Goal: Communication & Community: Answer question/provide support

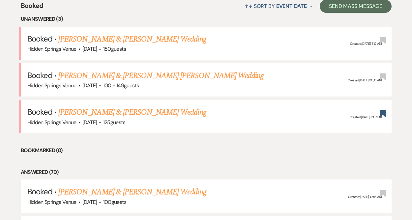
scroll to position [264, 0]
click at [157, 115] on link "[PERSON_NAME] & [PERSON_NAME] Wedding" at bounding box center [132, 112] width 148 height 12
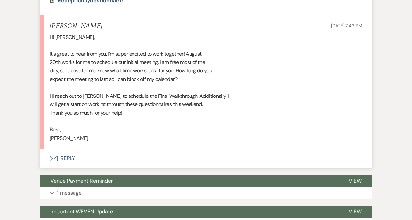
scroll to position [683, 0]
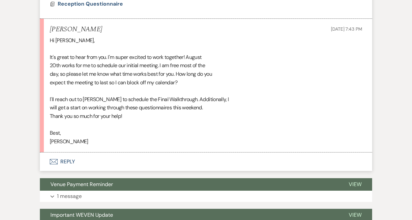
click at [70, 153] on button "Envelope Reply" at bounding box center [206, 162] width 332 height 18
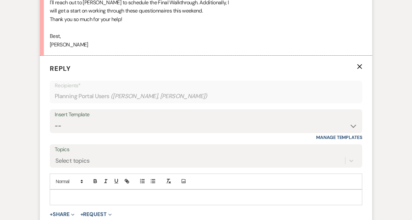
scroll to position [786, 0]
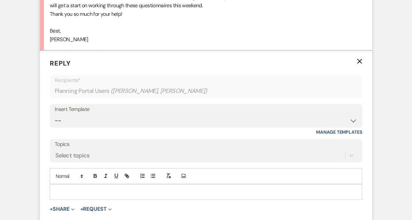
click at [63, 188] on p at bounding box center [206, 191] width 302 height 7
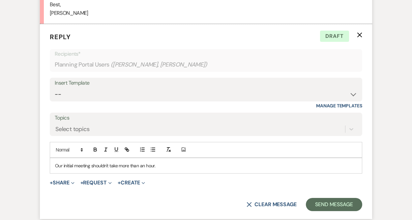
scroll to position [875, 0]
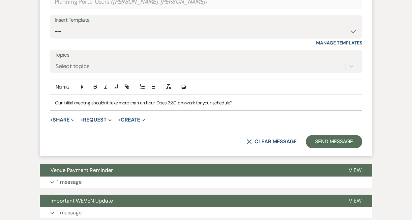
click at [56, 99] on p "Our initial meeting shouldn't take more than an hour. Does 3:30 pm work for you…" at bounding box center [206, 102] width 302 height 7
click at [179, 99] on p "Awesome! Our initial meeting shouldn't take more than an hour. Does 3:30 pm wor…" at bounding box center [206, 102] width 302 height 7
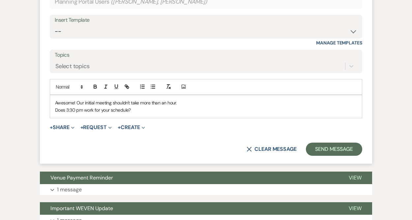
click at [176, 106] on p "Does 3:30 pm work for your schedule?" at bounding box center [206, 109] width 302 height 7
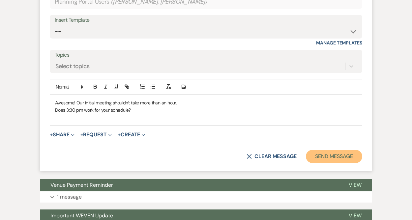
click at [329, 150] on button "Send Message" at bounding box center [334, 156] width 56 height 13
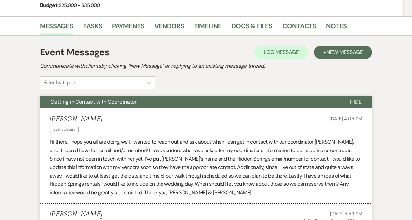
scroll to position [0, 0]
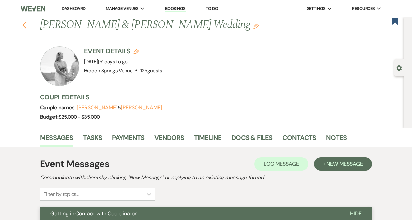
click at [23, 27] on icon "Previous" at bounding box center [24, 25] width 5 height 8
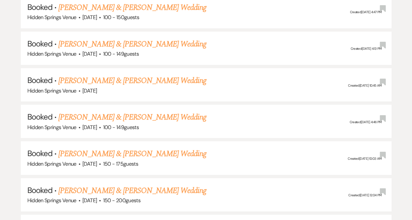
scroll to position [705, 0]
click at [156, 77] on link "[PERSON_NAME] & [PERSON_NAME] Wedding" at bounding box center [132, 80] width 148 height 12
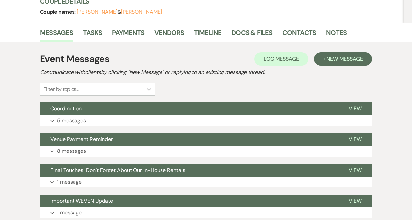
scroll to position [86, 0]
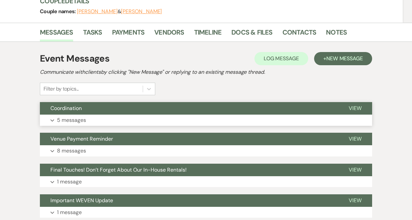
click at [60, 122] on p "5 messages" at bounding box center [71, 120] width 29 height 9
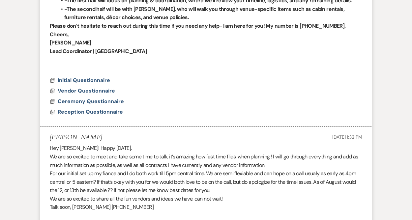
scroll to position [358, 0]
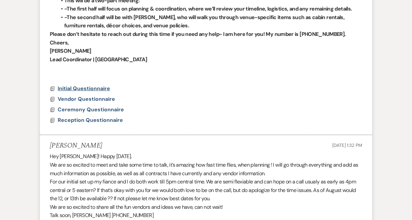
click at [97, 85] on span "Initial Questionnaire" at bounding box center [84, 88] width 52 height 7
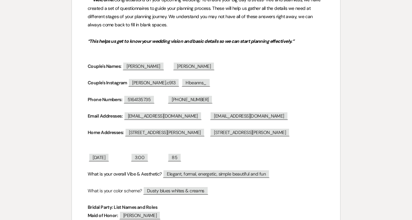
scroll to position [0, 0]
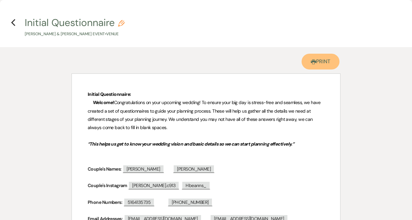
click at [320, 62] on link "Printer Print" at bounding box center [321, 62] width 38 height 16
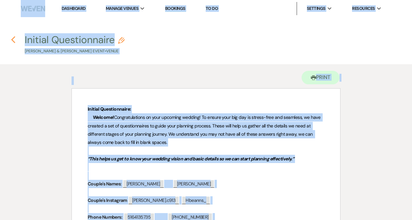
click at [14, 42] on icon "Previous" at bounding box center [13, 40] width 5 height 8
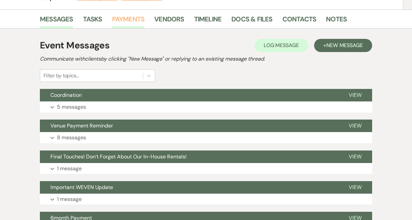
scroll to position [101, 0]
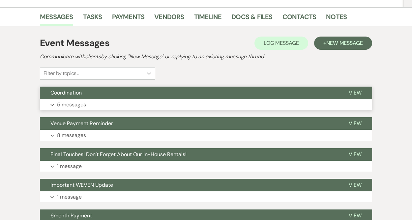
click at [106, 106] on button "Expand 5 messages" at bounding box center [206, 104] width 332 height 11
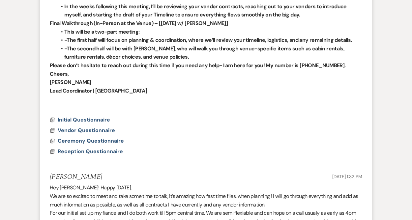
scroll to position [334, 0]
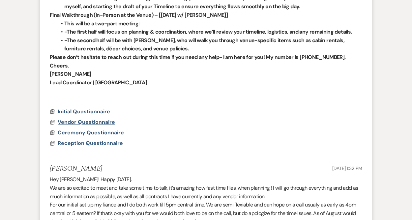
click at [107, 119] on span "Vendor Questionnaire" at bounding box center [86, 122] width 57 height 7
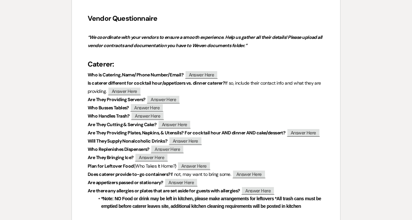
scroll to position [0, 0]
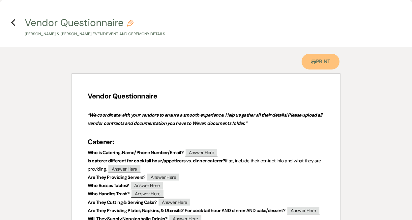
click at [321, 60] on link "Printer Print" at bounding box center [321, 62] width 38 height 16
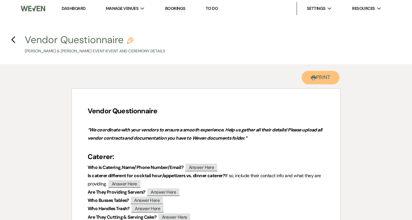
click at [311, 79] on icon "Printer" at bounding box center [313, 77] width 5 height 5
click at [14, 39] on icon "Previous" at bounding box center [13, 40] width 5 height 8
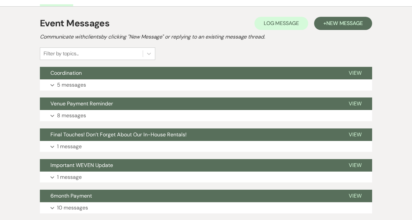
scroll to position [124, 0]
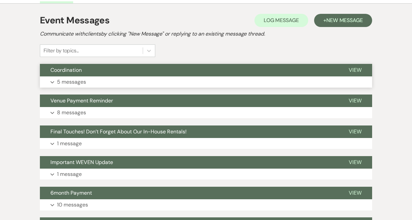
click at [99, 81] on button "Expand 5 messages" at bounding box center [206, 81] width 332 height 11
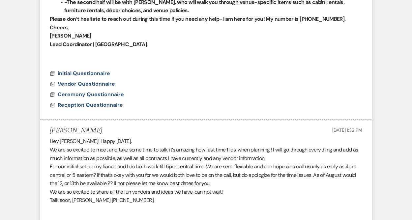
scroll to position [358, 0]
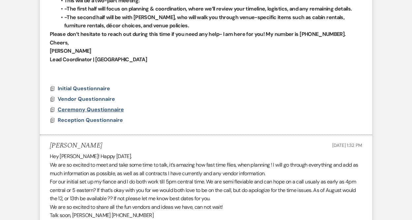
click at [100, 106] on span "Ceremony Questionnaire" at bounding box center [91, 109] width 66 height 7
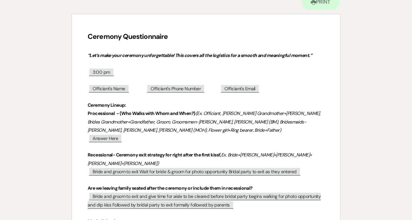
scroll to position [0, 0]
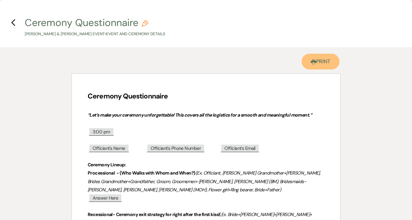
click at [315, 60] on link "Printer Print" at bounding box center [321, 62] width 38 height 16
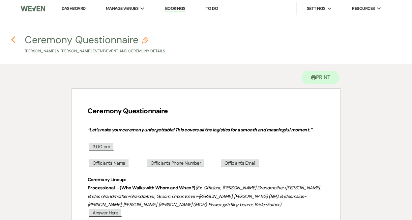
click at [13, 43] on icon "Previous" at bounding box center [13, 40] width 5 height 8
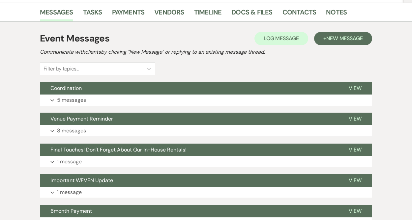
scroll to position [106, 0]
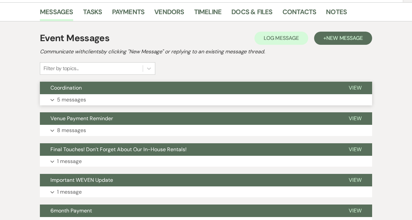
click at [82, 99] on p "5 messages" at bounding box center [71, 100] width 29 height 9
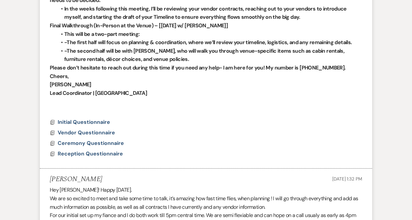
scroll to position [325, 0]
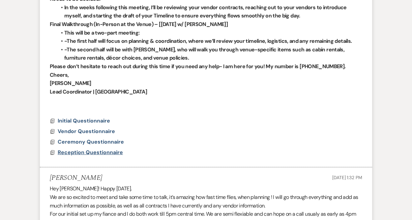
click at [113, 149] on span "Reception Questionnaire" at bounding box center [90, 152] width 65 height 7
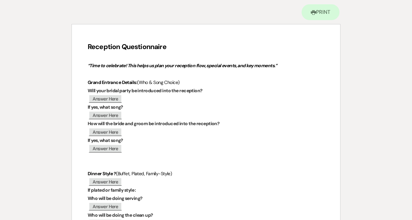
scroll to position [50, 0]
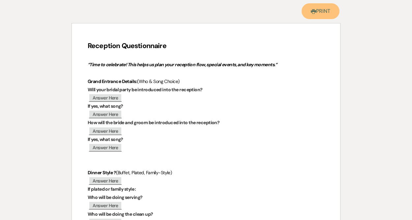
click at [319, 15] on link "Printer Print" at bounding box center [321, 11] width 38 height 16
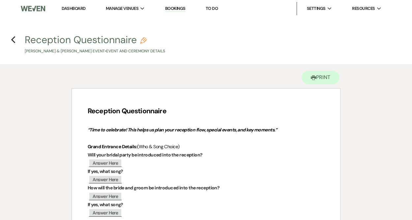
click at [29, 39] on button "Reception Questionnaire Pencil Heather Bene & Gregory Cummings's Event • Event …" at bounding box center [95, 44] width 140 height 19
select select "49"
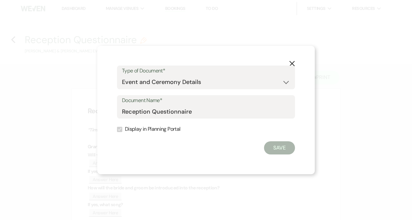
click at [292, 62] on icon "X" at bounding box center [292, 64] width 6 height 6
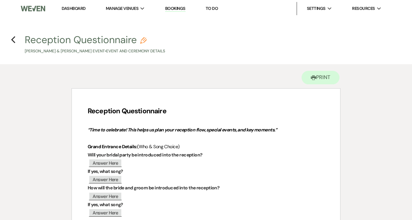
click at [36, 41] on button "Reception Questionnaire Pencil Heather Bene & Gregory Cummings's Event • Event …" at bounding box center [95, 44] width 140 height 19
select select "49"
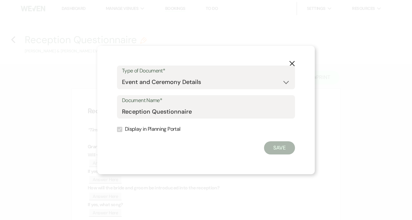
click at [293, 63] on use "button" at bounding box center [291, 63] width 5 height 5
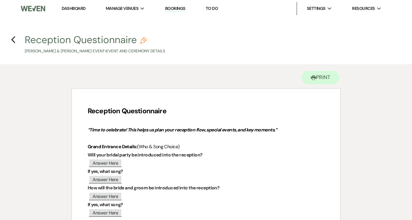
click at [72, 10] on link "Dashboard" at bounding box center [74, 9] width 24 height 6
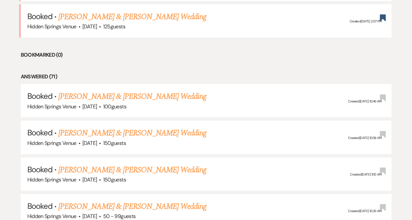
scroll to position [323, 0]
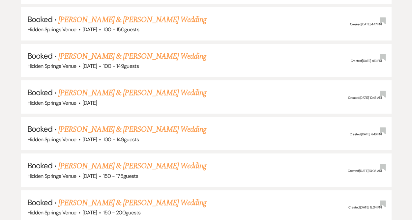
scroll to position [694, 0]
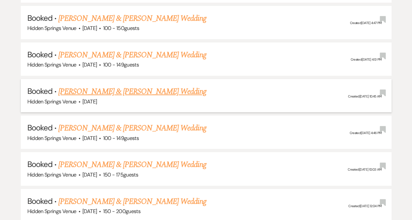
click at [143, 86] on link "[PERSON_NAME] & [PERSON_NAME] Wedding" at bounding box center [132, 92] width 148 height 12
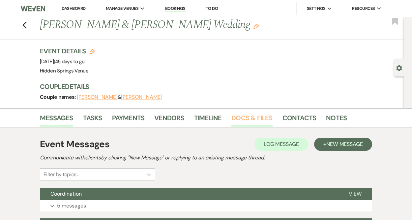
click at [244, 119] on link "Docs & Files" at bounding box center [251, 120] width 41 height 14
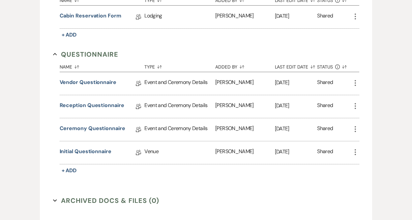
scroll to position [342, 0]
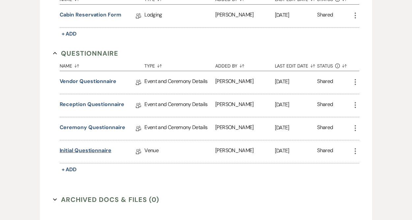
click at [93, 152] on link "Initial Questionnaire" at bounding box center [86, 152] width 52 height 10
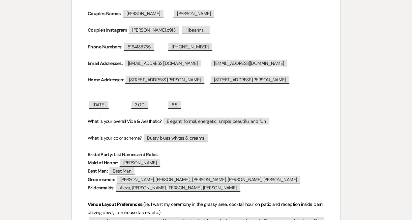
scroll to position [171, 0]
click at [181, 105] on span "85" at bounding box center [175, 104] width 14 height 9
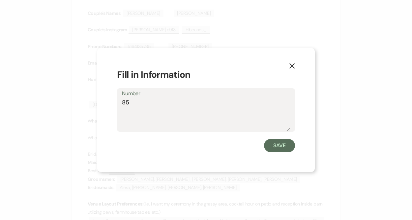
click at [291, 66] on icon "X" at bounding box center [292, 66] width 6 height 6
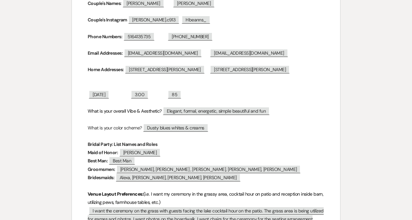
scroll to position [0, 0]
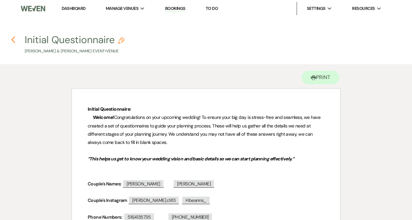
click at [11, 39] on icon "Previous" at bounding box center [13, 40] width 5 height 8
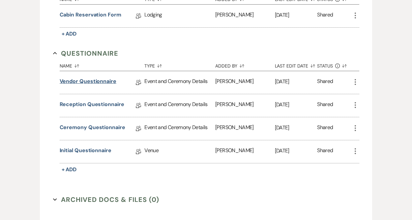
click at [108, 82] on link "Vendor Questionnaire" at bounding box center [88, 82] width 57 height 10
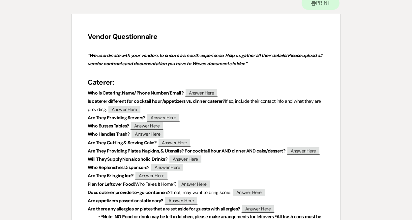
scroll to position [76, 0]
